Goal: Navigation & Orientation: Understand site structure

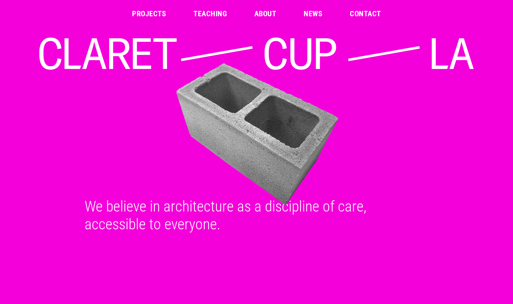
click at [158, 15] on link "Projects" at bounding box center [149, 13] width 34 height 7
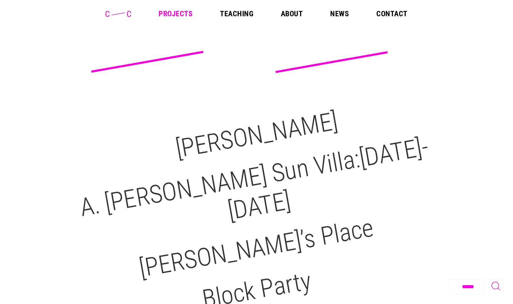
click at [122, 14] on icon at bounding box center [119, 14] width 26 height 6
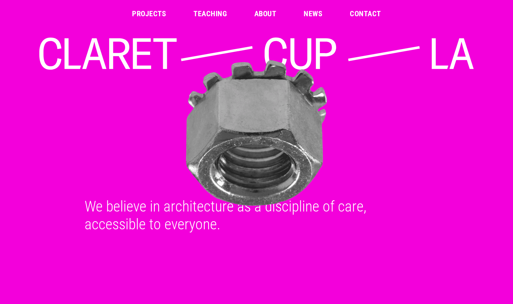
click at [266, 12] on link "About" at bounding box center [265, 13] width 22 height 7
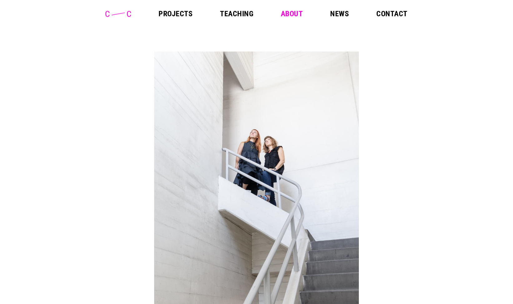
click at [174, 17] on link "Projects" at bounding box center [176, 13] width 34 height 7
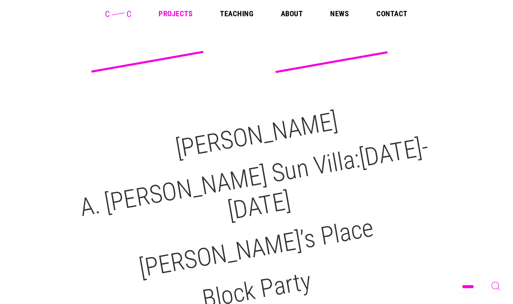
click at [297, 13] on link "About" at bounding box center [292, 13] width 22 height 7
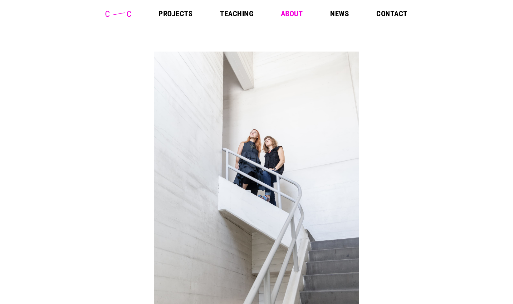
click at [244, 12] on link "Teaching" at bounding box center [236, 13] width 33 height 7
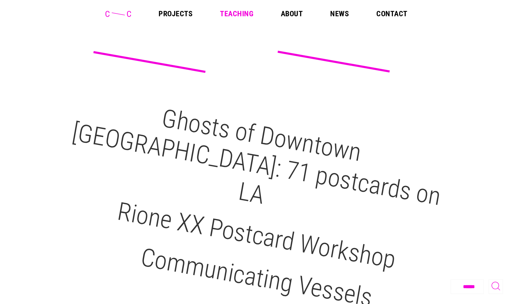
click at [396, 14] on link "Contact" at bounding box center [392, 13] width 31 height 7
